Goal: Navigation & Orientation: Find specific page/section

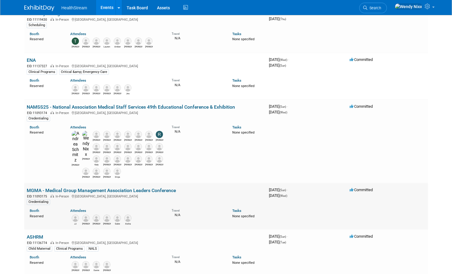
scroll to position [60, 0]
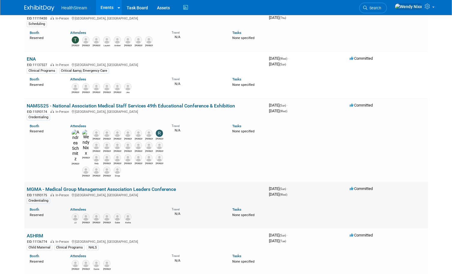
click at [111, 186] on link "MGMA - Medical Group Management Association Leaders Conference" at bounding box center [101, 189] width 149 height 6
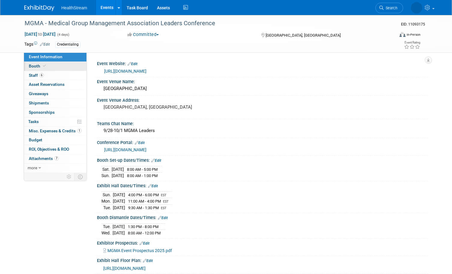
click at [35, 65] on span "Booth" at bounding box center [38, 66] width 18 height 5
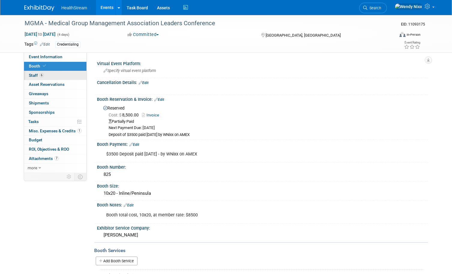
click at [33, 75] on span "Staff 6" at bounding box center [36, 75] width 15 height 5
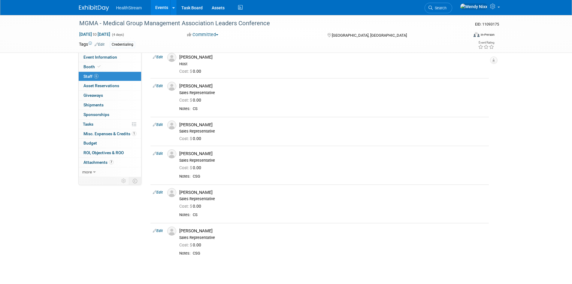
scroll to position [23, 0]
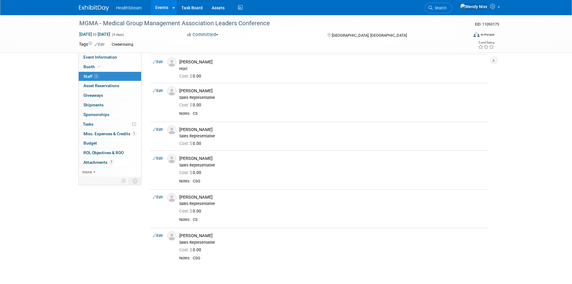
click at [162, 8] on link "Events" at bounding box center [162, 7] width 22 height 15
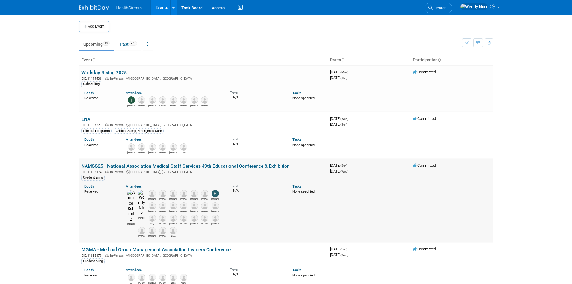
click at [142, 167] on link "NAMSS25 - National Association Medical Staff Services 49th Educational Conferen…" at bounding box center [185, 166] width 208 height 6
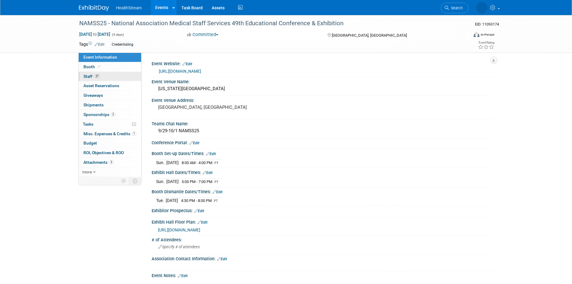
click at [88, 75] on span "Staff 27" at bounding box center [91, 76] width 17 height 5
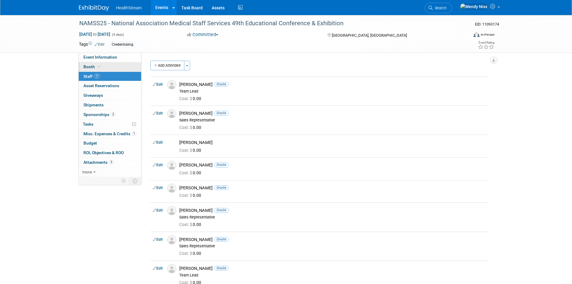
click at [89, 68] on span "Booth" at bounding box center [92, 66] width 18 height 5
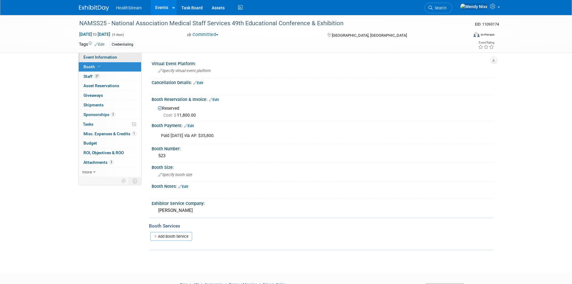
click at [94, 56] on span "Event Information" at bounding box center [100, 57] width 34 height 5
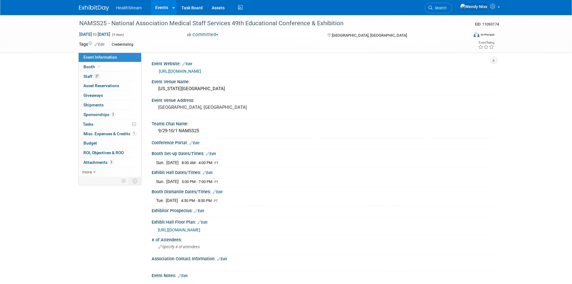
click at [167, 5] on link "Events" at bounding box center [162, 7] width 22 height 15
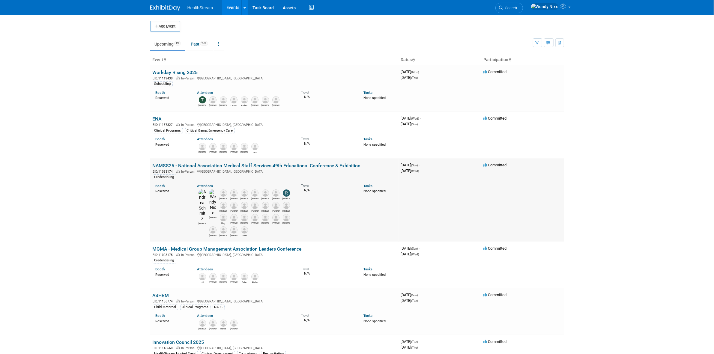
drag, startPoint x: 323, startPoint y: 0, endPoint x: 221, endPoint y: 164, distance: 193.1
click at [221, 164] on link "NAMSS25 - National Association Medical Staff Services 49th Educational Conferen…" at bounding box center [257, 166] width 208 height 6
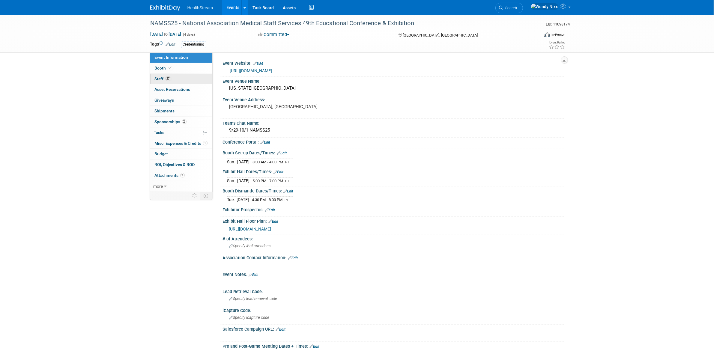
click at [158, 77] on span "Staff 27" at bounding box center [163, 79] width 17 height 5
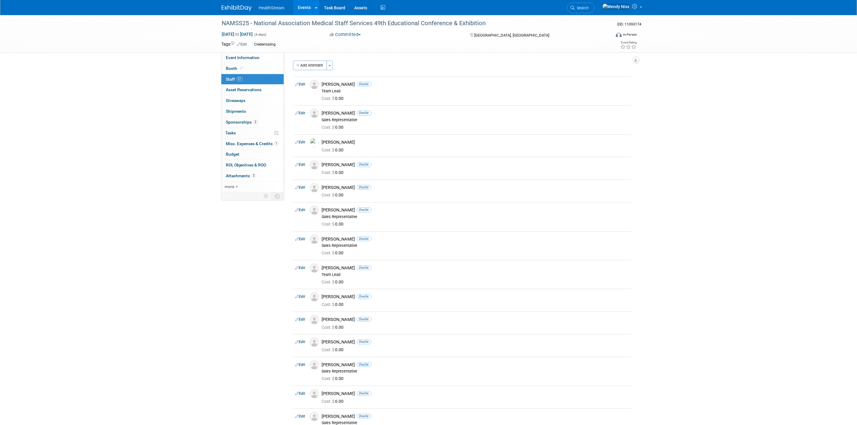
click at [205, 338] on div "NAMSS25 - National Association Medical Staff Services 49th Educational Conferen…" at bounding box center [428, 395] width 857 height 760
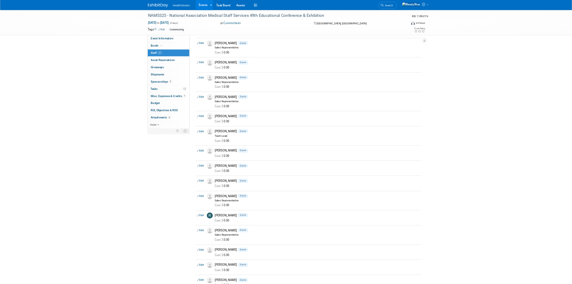
scroll to position [360, 0]
